Goal: Transaction & Acquisition: Purchase product/service

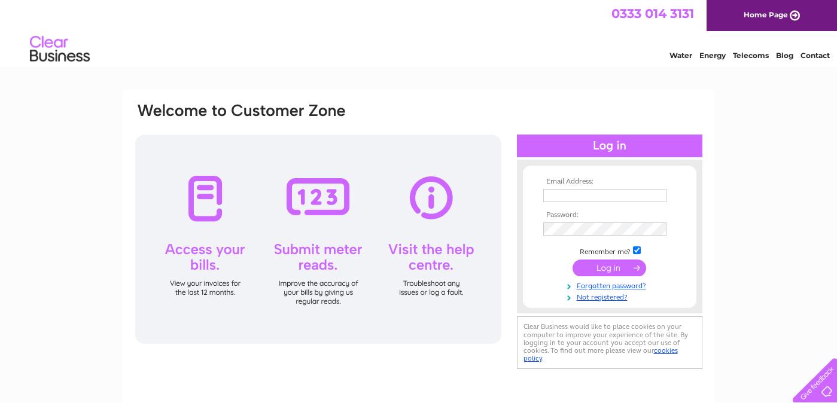
click at [568, 199] on input "text" at bounding box center [604, 195] width 123 height 13
type input "SENAY@BUILDHOLLYWOOD.CO.UK"
click at [572, 261] on input "submit" at bounding box center [609, 269] width 74 height 17
click at [593, 273] on input "submit" at bounding box center [609, 268] width 74 height 17
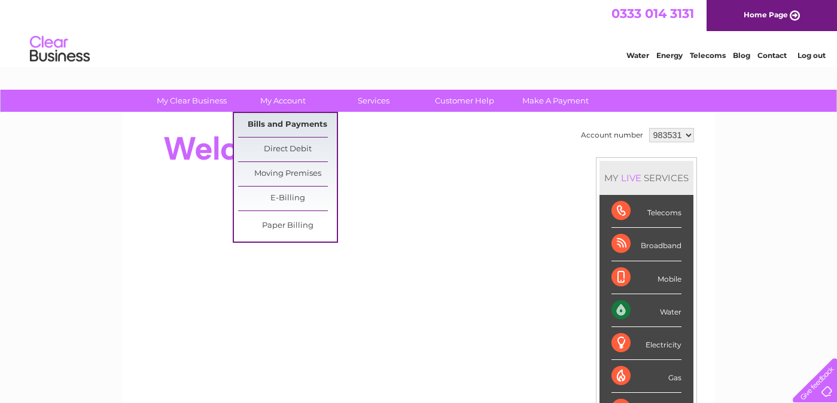
click at [283, 124] on link "Bills and Payments" at bounding box center [287, 125] width 99 height 24
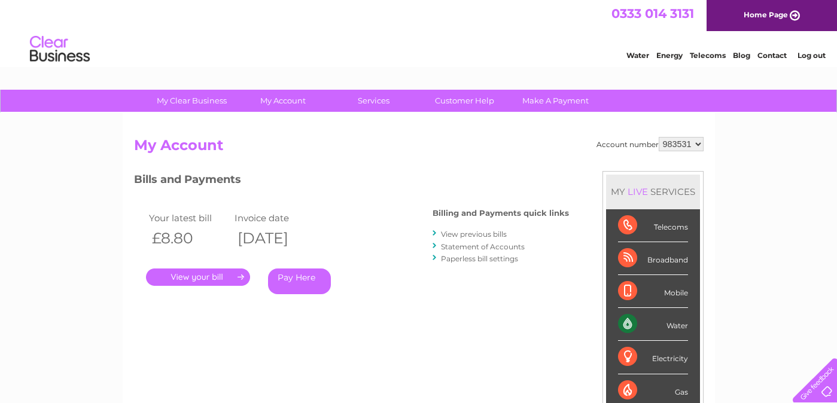
drag, startPoint x: 282, startPoint y: 350, endPoint x: 194, endPoint y: 304, distance: 99.5
click at [281, 350] on div "Account number 983531 My Account MY LIVE SERVICES Telecoms Broadband Mobile Wat…" at bounding box center [418, 317] width 569 height 360
click at [298, 283] on link "Pay Here" at bounding box center [299, 282] width 63 height 26
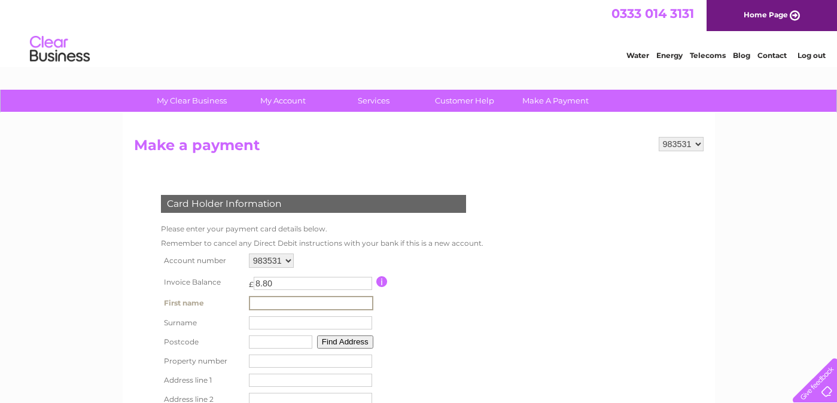
drag, startPoint x: 268, startPoint y: 304, endPoint x: 282, endPoint y: 305, distance: 14.4
click at [268, 303] on input "text" at bounding box center [311, 303] width 124 height 14
type input "Carmelle"
type input "Mcaree"
type input "N1 8BZ"
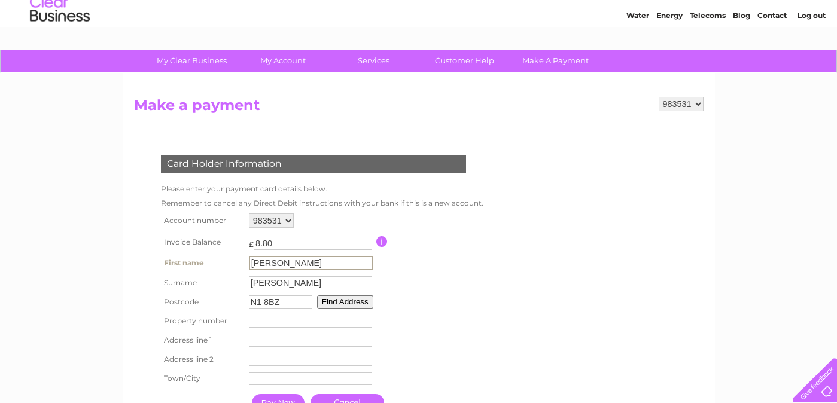
scroll to position [51, 0]
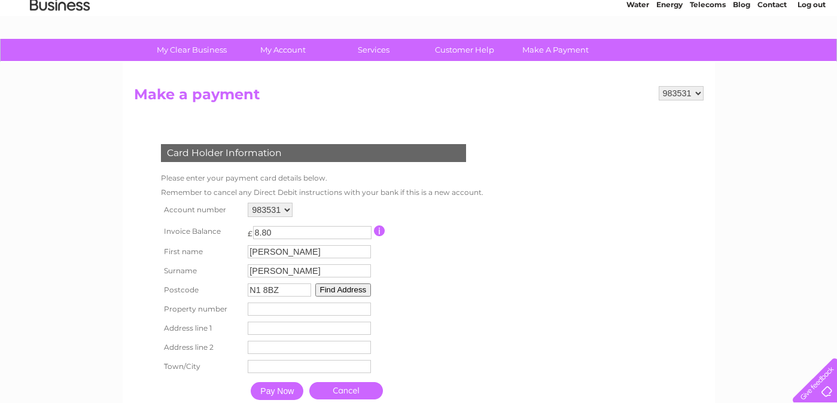
click at [347, 293] on button "Find Address" at bounding box center [343, 289] width 56 height 13
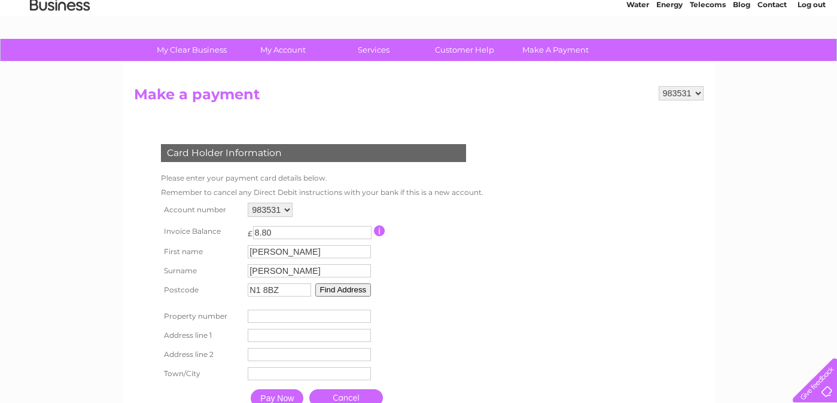
click at [315, 318] on input "number" at bounding box center [309, 316] width 123 height 13
type input "15"
click at [264, 337] on input "text" at bounding box center [311, 336] width 124 height 14
type input "15 DUNCAN TERRACE"
type input "15 Duncan Terrace"
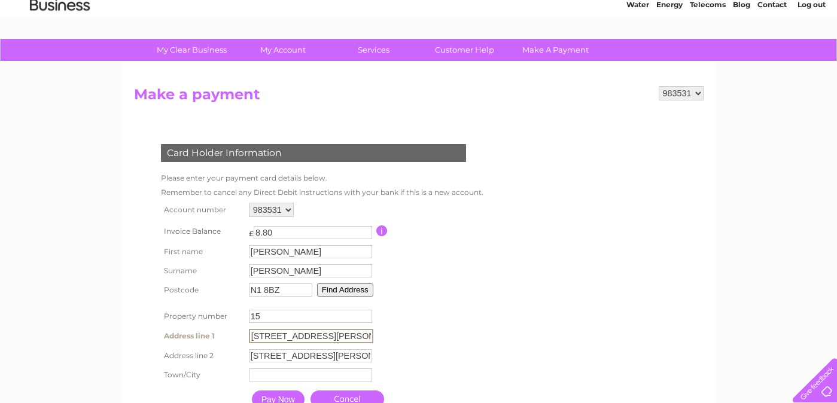
type input "LONDON"
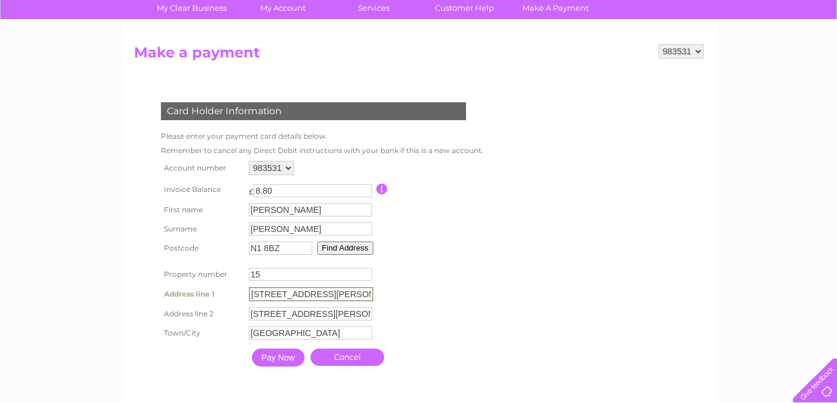
scroll to position [155, 0]
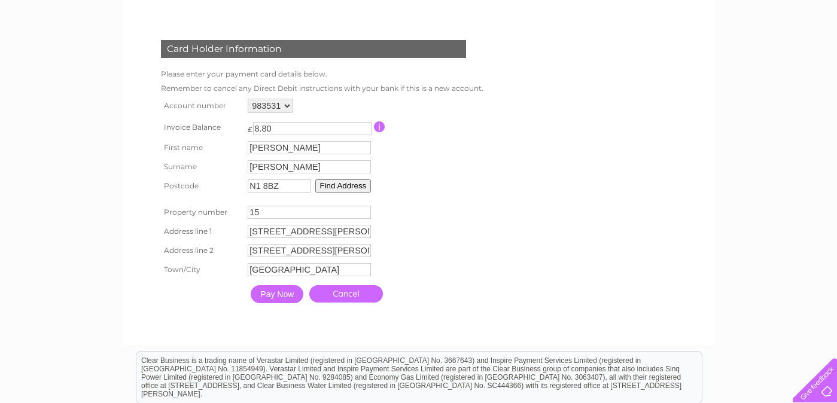
click at [282, 297] on input "Pay Now" at bounding box center [277, 294] width 53 height 18
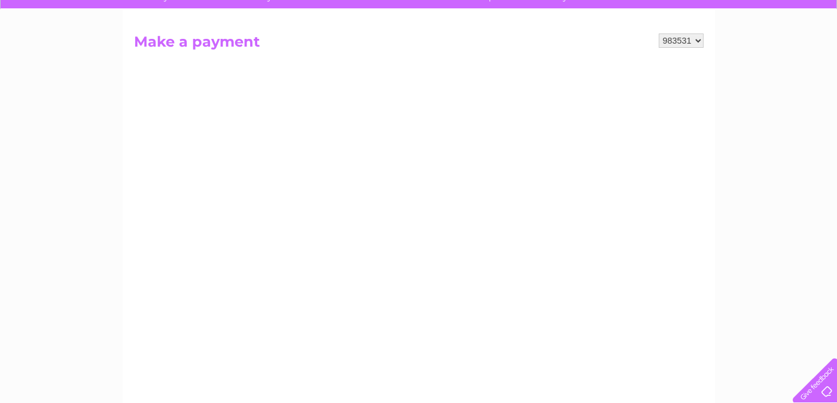
scroll to position [197, 0]
